Goal: Task Accomplishment & Management: Use online tool/utility

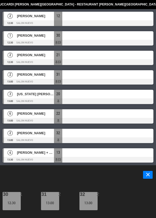
click at [146, 175] on icon "close" at bounding box center [148, 174] width 6 height 6
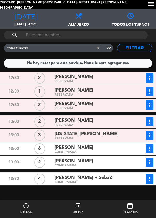
click at [26, 15] on icon "[DATE]" at bounding box center [25, 15] width 23 height 7
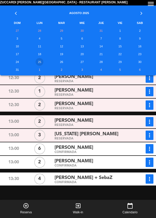
click at [62, 62] on td "26" at bounding box center [61, 62] width 23 height 8
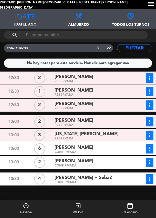
click at [28, 15] on icon "[DATE]" at bounding box center [25, 15] width 23 height 7
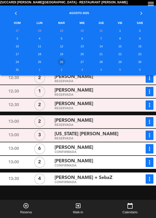
click at [86, 63] on td "27" at bounding box center [82, 62] width 18 height 8
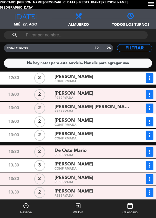
click at [26, 15] on icon "[DATE]" at bounding box center [25, 15] width 23 height 7
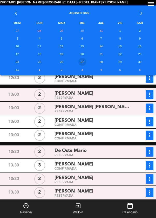
click at [104, 59] on td "28" at bounding box center [101, 62] width 20 height 8
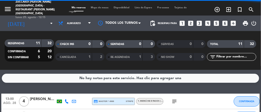
click at [103, 6] on span "Mapa de mesas" at bounding box center [100, 7] width 23 height 2
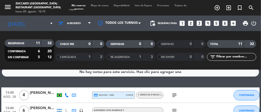
scroll to position [8, 0]
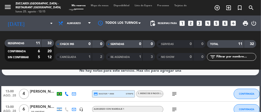
click at [35, 23] on input at bounding box center [44, 23] width 33 height 8
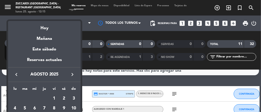
click at [45, 27] on div "Hoy" at bounding box center [44, 26] width 73 height 11
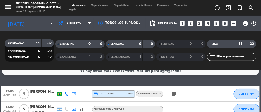
type input "lun. 25 ago."
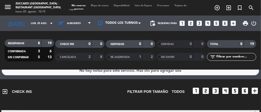
click at [99, 4] on span "Mapa de mesas" at bounding box center [100, 5] width 23 height 2
click at [100, 5] on span "Mapa de mesas" at bounding box center [100, 5] width 23 height 2
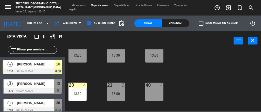
scroll to position [18, 0]
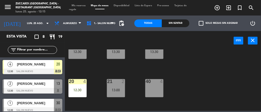
click at [79, 85] on div "20 4 12:30" at bounding box center [78, 88] width 18 height 18
click at [182, 82] on div "30 1 12:30 31 2 13:30 32 2 13:30 20 4 12:30 21 2 13:00 40 4 13 2 12:30 41 4 22 …" at bounding box center [165, 81] width 194 height 62
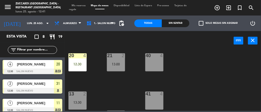
scroll to position [51, 0]
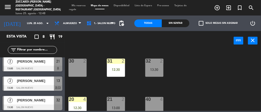
scroll to position [91, 0]
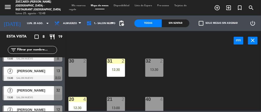
click at [156, 69] on div "13:30" at bounding box center [154, 70] width 18 height 4
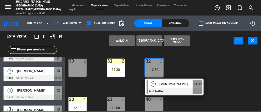
click at [78, 69] on div "30 2" at bounding box center [78, 68] width 18 height 18
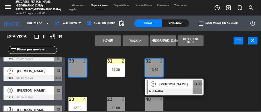
click at [110, 42] on button "Mover" at bounding box center [108, 41] width 26 height 10
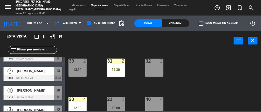
click at [70, 67] on div "30 2 13:30" at bounding box center [78, 68] width 18 height 18
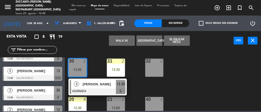
click at [93, 89] on div at bounding box center [98, 92] width 56 height 6
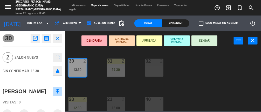
click at [145, 40] on button "ARRIBADA" at bounding box center [150, 41] width 26 height 10
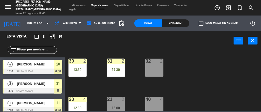
scroll to position [18, 0]
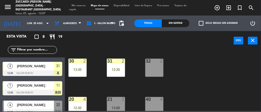
click at [119, 105] on div "21 2 13:00" at bounding box center [116, 106] width 18 height 18
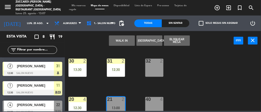
click at [153, 67] on div "32 2" at bounding box center [154, 68] width 18 height 18
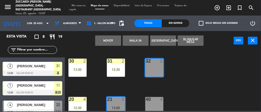
click at [107, 39] on button "Mover" at bounding box center [108, 41] width 26 height 10
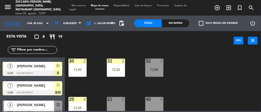
click at [154, 72] on div "32 2 13:00" at bounding box center [154, 68] width 18 height 18
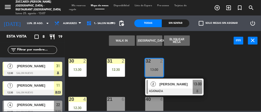
click at [178, 88] on div "[PERSON_NAME]" at bounding box center [176, 84] width 34 height 9
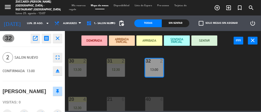
click at [151, 45] on button "ARRIBADA" at bounding box center [150, 41] width 26 height 10
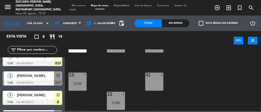
scroll to position [63, 0]
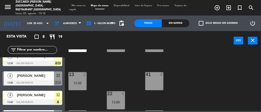
click at [122, 101] on div "13:00" at bounding box center [116, 103] width 18 height 4
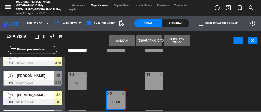
click at [78, 82] on div "13:30" at bounding box center [78, 84] width 18 height 4
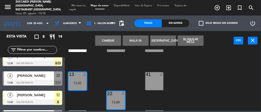
click at [110, 41] on button "Cambiar" at bounding box center [108, 41] width 26 height 10
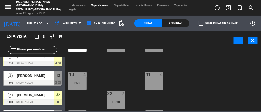
click at [73, 82] on div "13:00" at bounding box center [78, 84] width 18 height 4
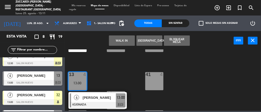
click at [103, 102] on div "[PERSON_NAME]" at bounding box center [99, 98] width 34 height 9
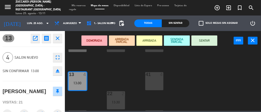
click at [150, 41] on button "ARRIBADA" at bounding box center [150, 41] width 26 height 10
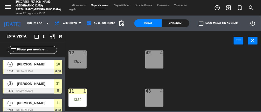
scroll to position [124, 0]
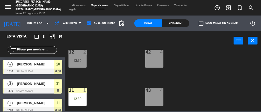
click at [82, 57] on div "12 2 13:30" at bounding box center [78, 59] width 18 height 18
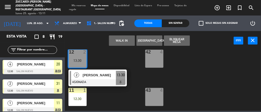
click at [80, 98] on div "12:30" at bounding box center [78, 99] width 18 height 4
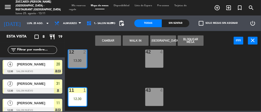
click at [109, 41] on button "Cambiar" at bounding box center [108, 41] width 26 height 10
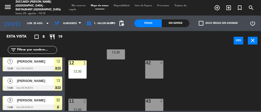
scroll to position [46, 0]
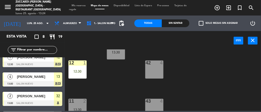
click at [44, 23] on icon "arrow_drop_down" at bounding box center [47, 23] width 6 height 6
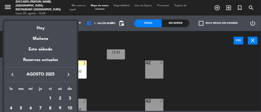
click at [36, 39] on div "Mañana" at bounding box center [40, 37] width 73 height 11
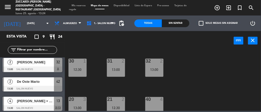
scroll to position [121, 0]
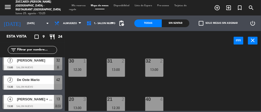
click at [44, 25] on icon "arrow_drop_down" at bounding box center [47, 23] width 6 height 6
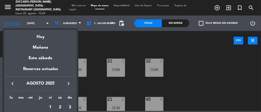
click at [38, 24] on div at bounding box center [130, 56] width 261 height 112
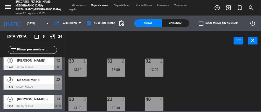
click at [44, 20] on icon "arrow_drop_down" at bounding box center [47, 23] width 6 height 6
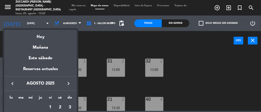
click at [35, 34] on div "Hoy" at bounding box center [40, 35] width 73 height 11
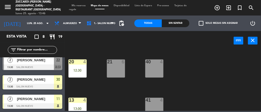
scroll to position [40, 0]
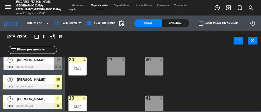
click at [117, 66] on div "21 6" at bounding box center [116, 67] width 18 height 18
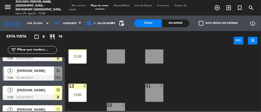
scroll to position [58, 0]
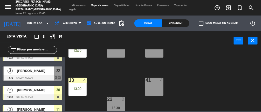
click at [109, 103] on div "22 2 13:30" at bounding box center [116, 106] width 18 height 18
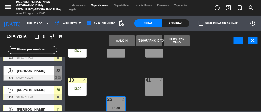
click at [110, 57] on div "21 6" at bounding box center [116, 49] width 18 height 18
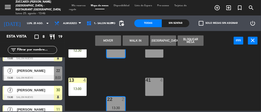
click at [101, 39] on button "Mover" at bounding box center [108, 41] width 26 height 10
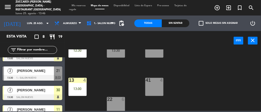
click at [112, 55] on div "21 2 13:30" at bounding box center [116, 49] width 18 height 18
click at [209, 67] on div "30 2 13:30 31 2 12:30 32 2 13:00 20 4 12:30 21 2 13:30 40 4 13 4 13:00 41 4 22 …" at bounding box center [165, 81] width 194 height 62
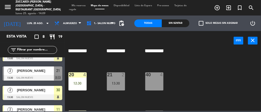
scroll to position [0, 0]
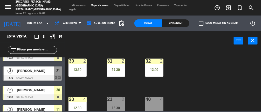
click at [24, 23] on input "lun. 25 ago." at bounding box center [40, 23] width 33 height 8
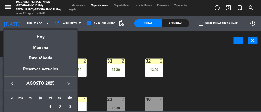
click at [32, 48] on div "Mañana" at bounding box center [40, 46] width 73 height 11
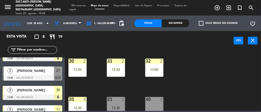
type input "[DATE]"
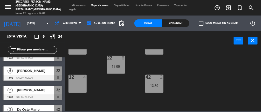
scroll to position [110, 0]
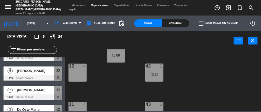
click at [157, 74] on div "13:30" at bounding box center [154, 75] width 18 height 4
click at [77, 76] on div "12 4" at bounding box center [78, 73] width 18 height 18
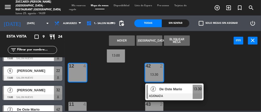
click at [129, 40] on button "Mover" at bounding box center [122, 41] width 26 height 10
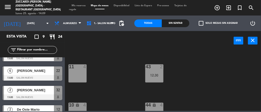
scroll to position [149, 0]
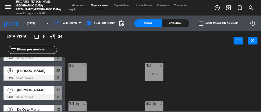
click at [157, 70] on div "43 2 12:30" at bounding box center [154, 72] width 18 height 18
click at [78, 72] on div "11 4" at bounding box center [78, 72] width 18 height 18
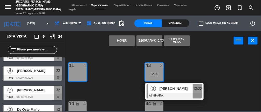
click at [126, 39] on button "Mover" at bounding box center [122, 41] width 26 height 10
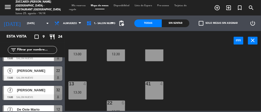
scroll to position [0, 0]
